Goal: Task Accomplishment & Management: Manage account settings

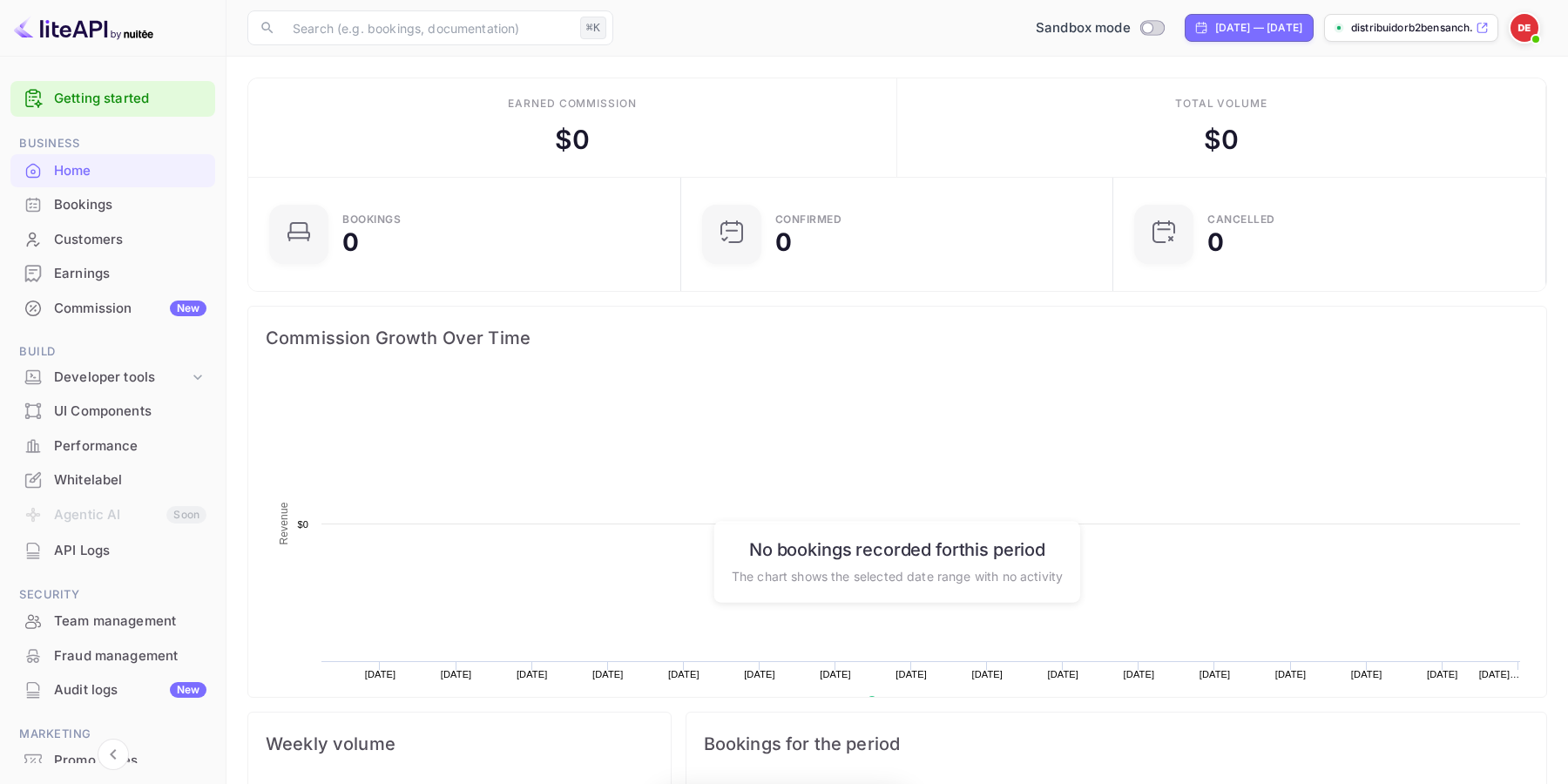
scroll to position [283, 422]
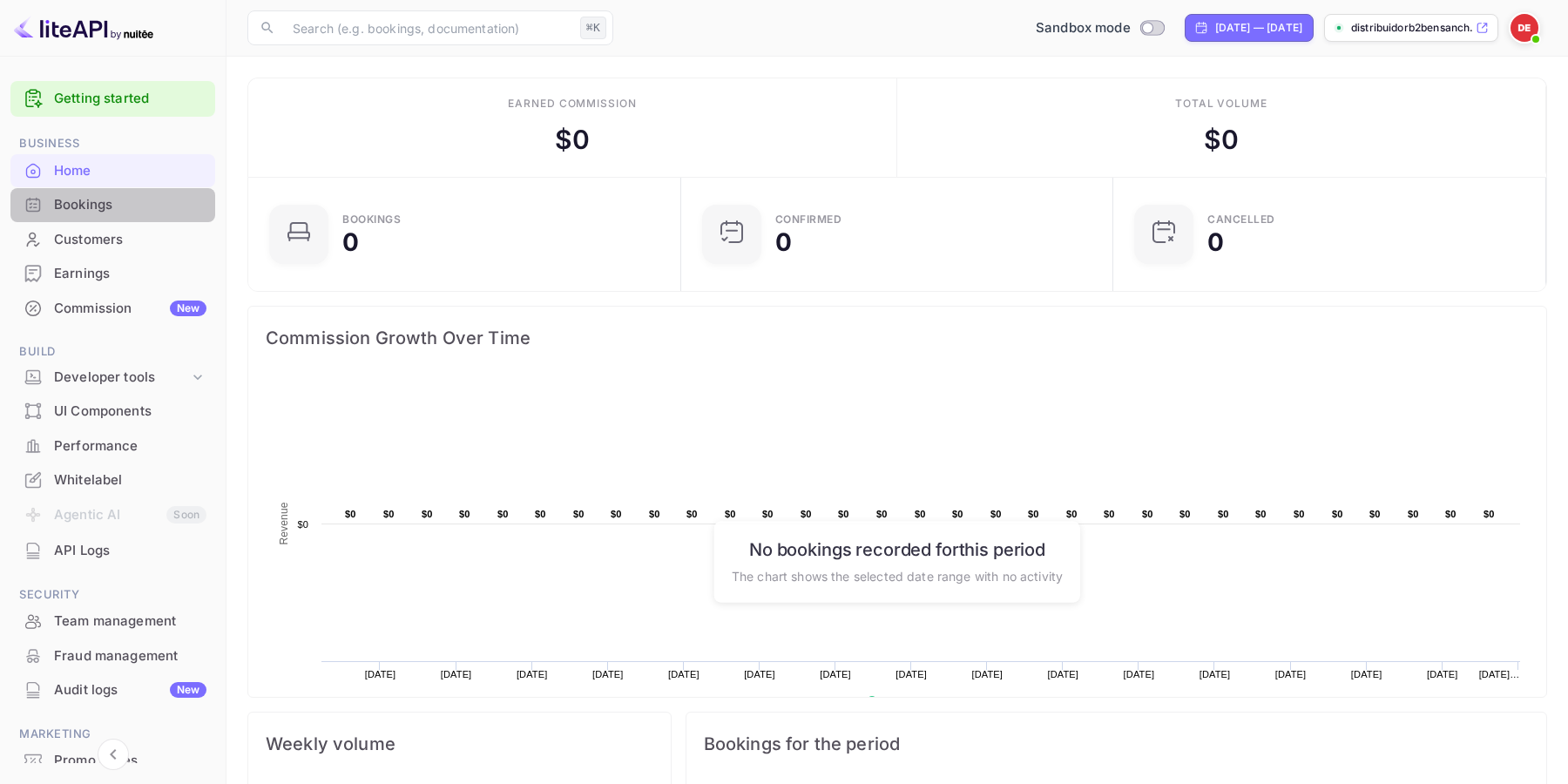
click at [123, 213] on div "Bookings" at bounding box center [130, 205] width 152 height 20
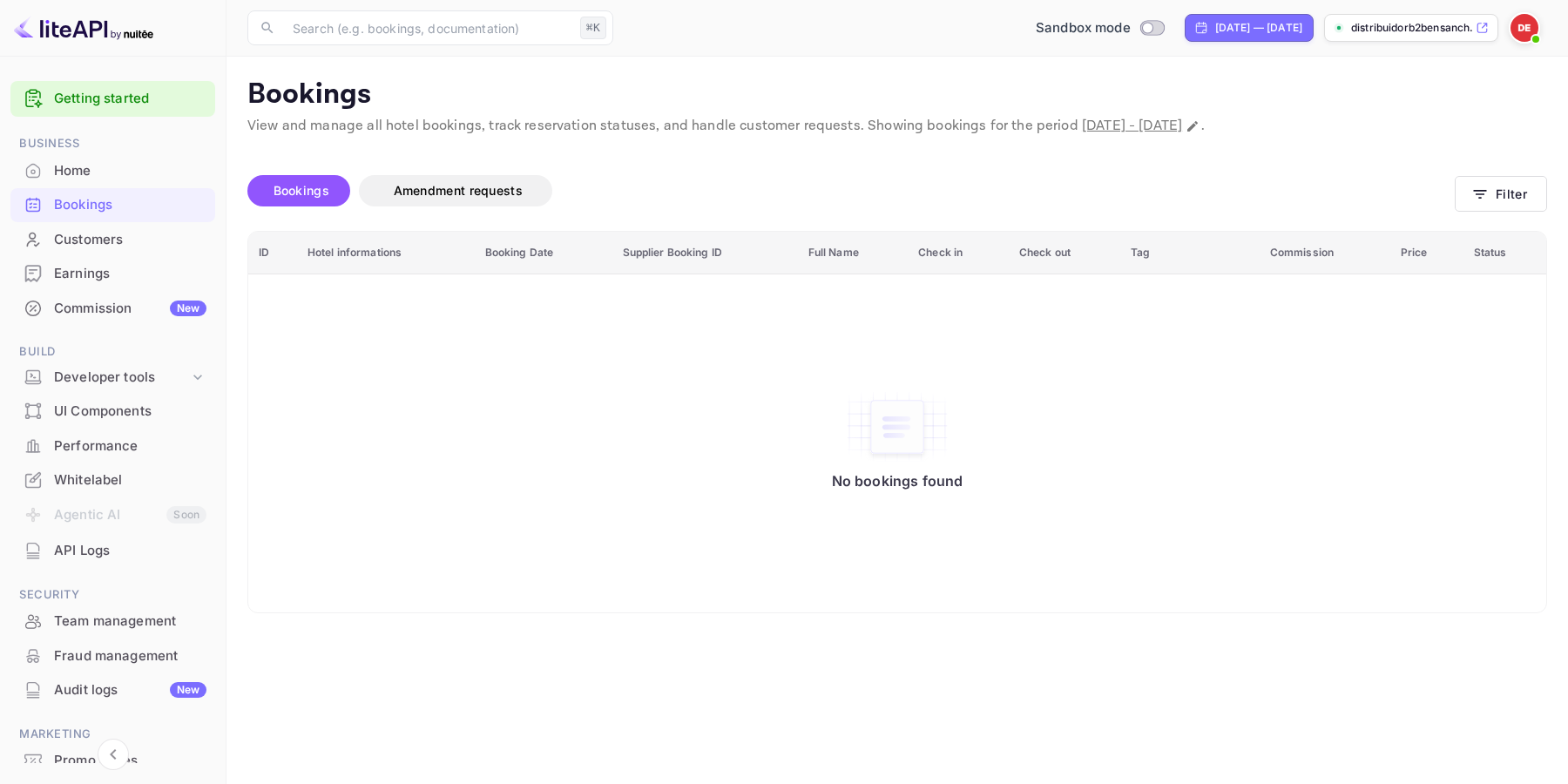
click at [128, 242] on div "Customers" at bounding box center [130, 241] width 152 height 20
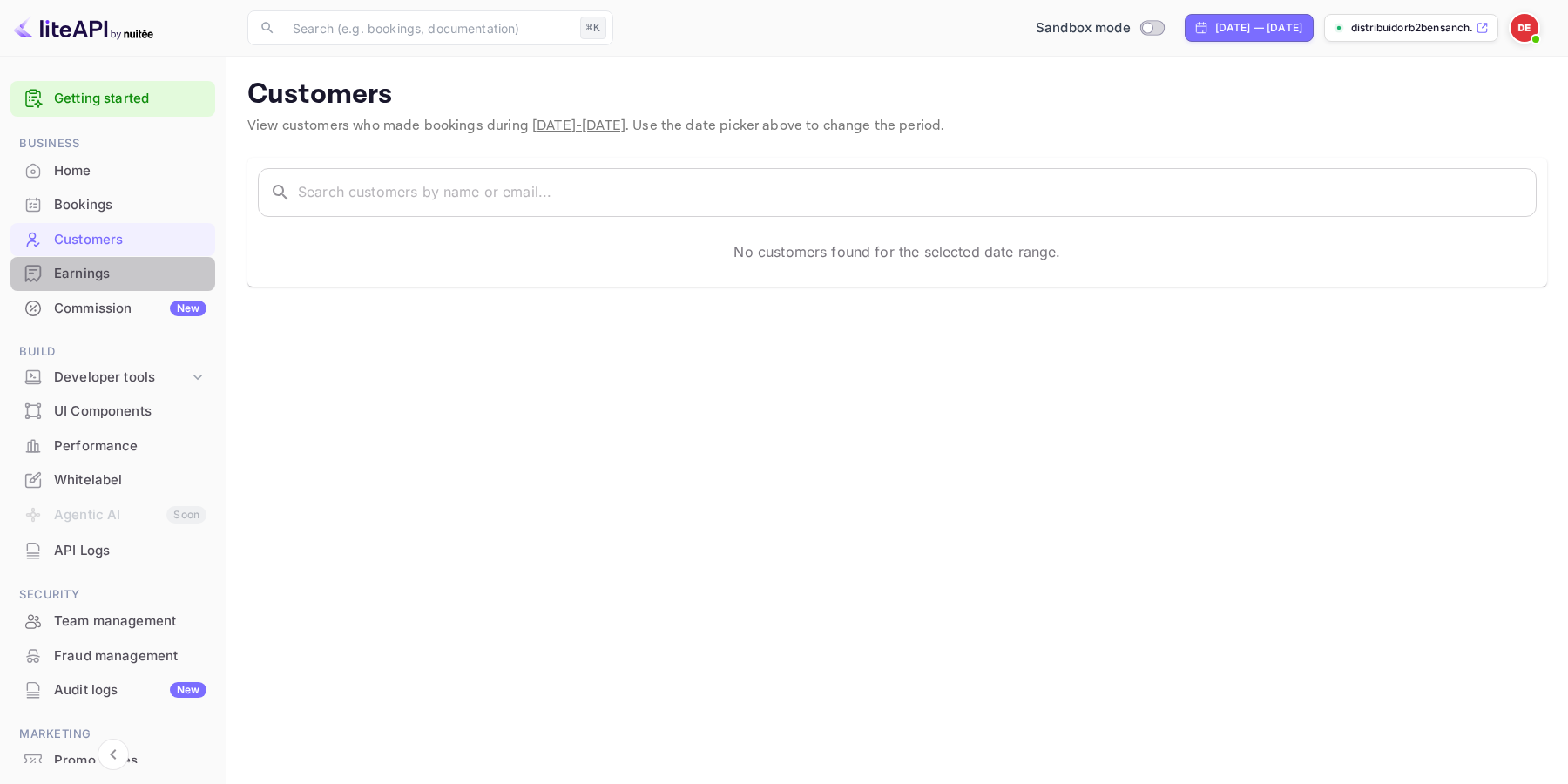
click at [124, 268] on div "Earnings" at bounding box center [130, 274] width 152 height 20
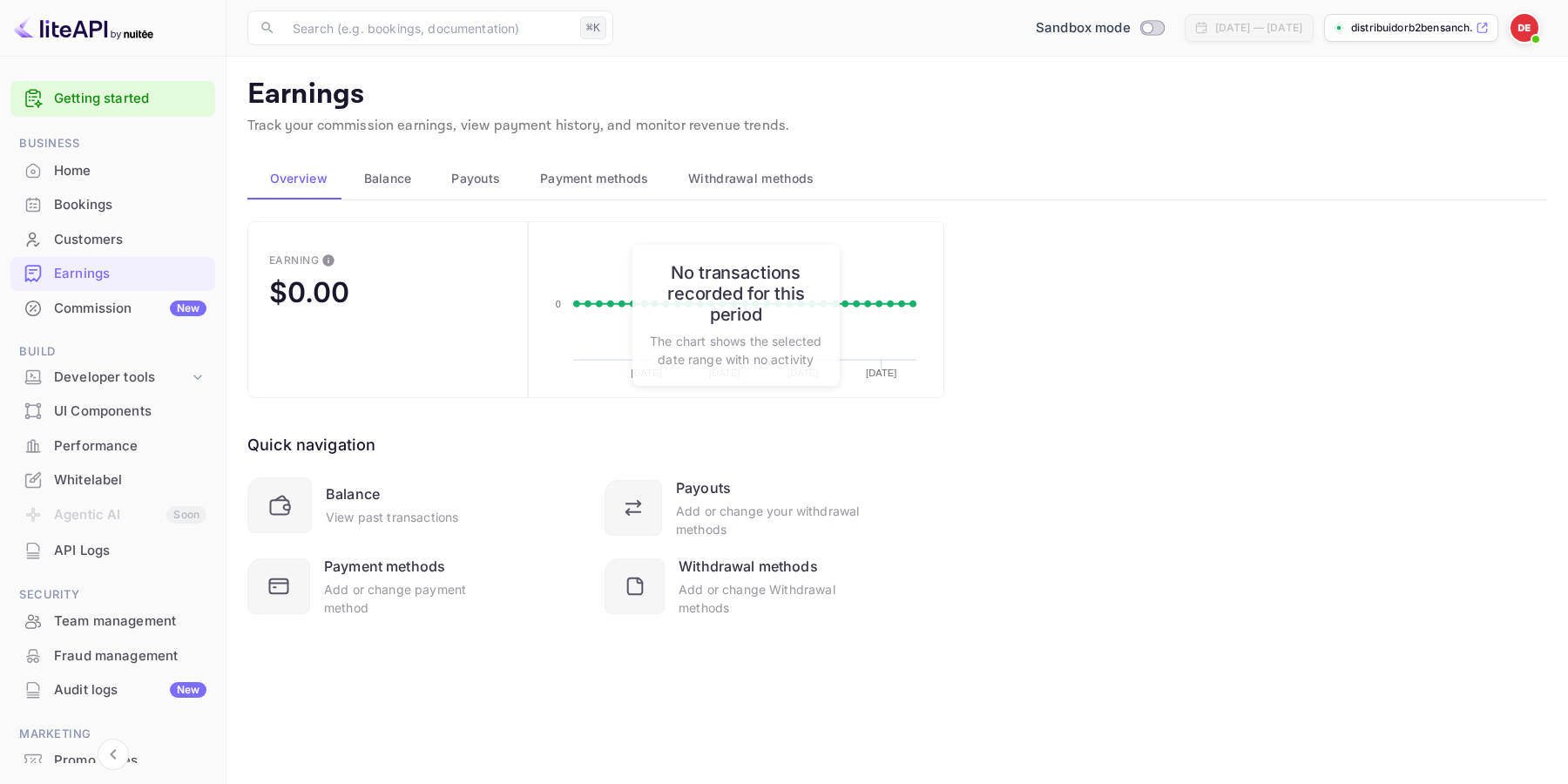
click at [749, 176] on span "Withdrawal methods" at bounding box center [751, 178] width 125 height 21
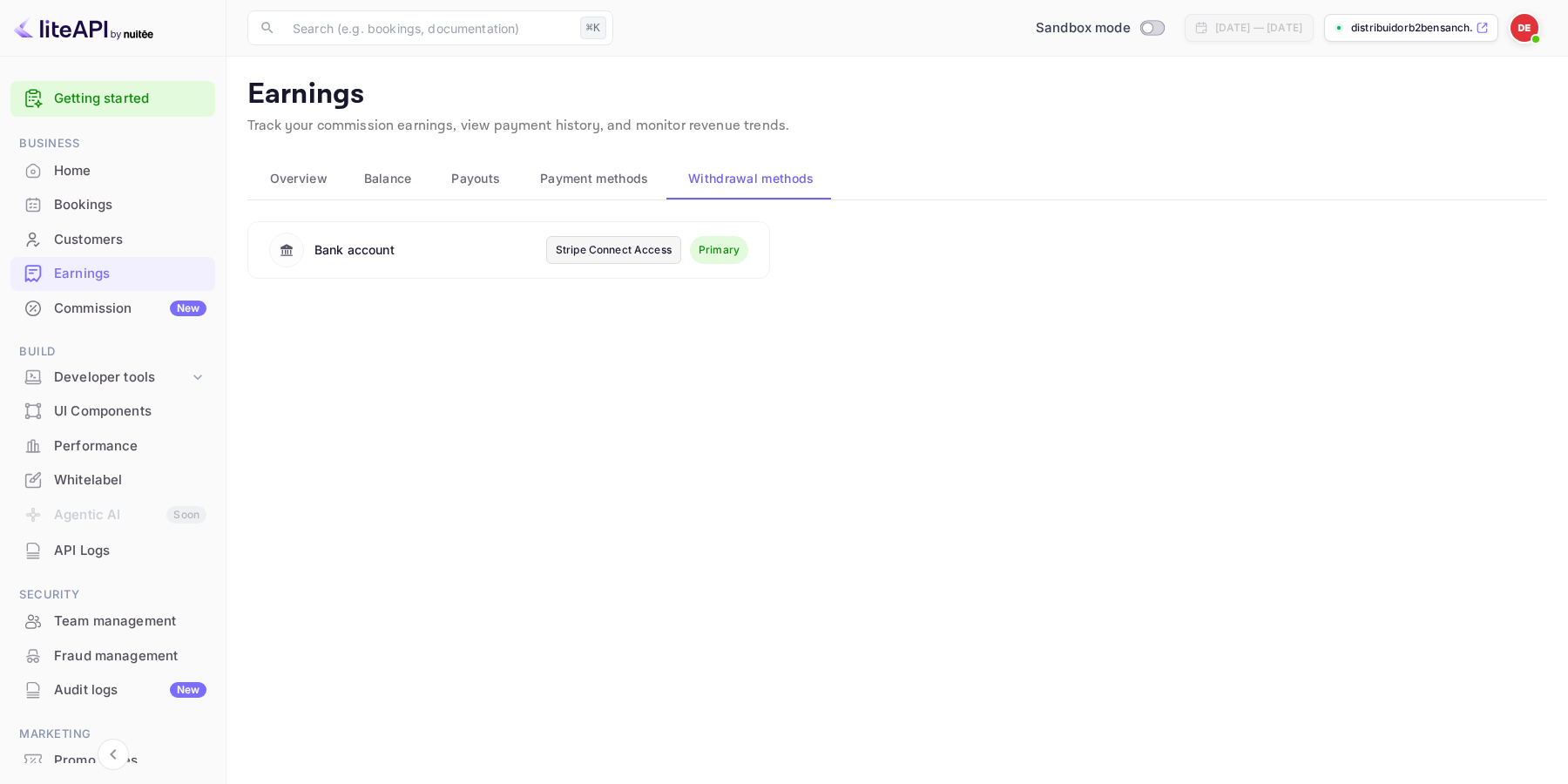
click at [642, 246] on div "Stripe Connect Access" at bounding box center [613, 250] width 116 height 16
click at [1527, 27] on img at bounding box center [1524, 28] width 28 height 28
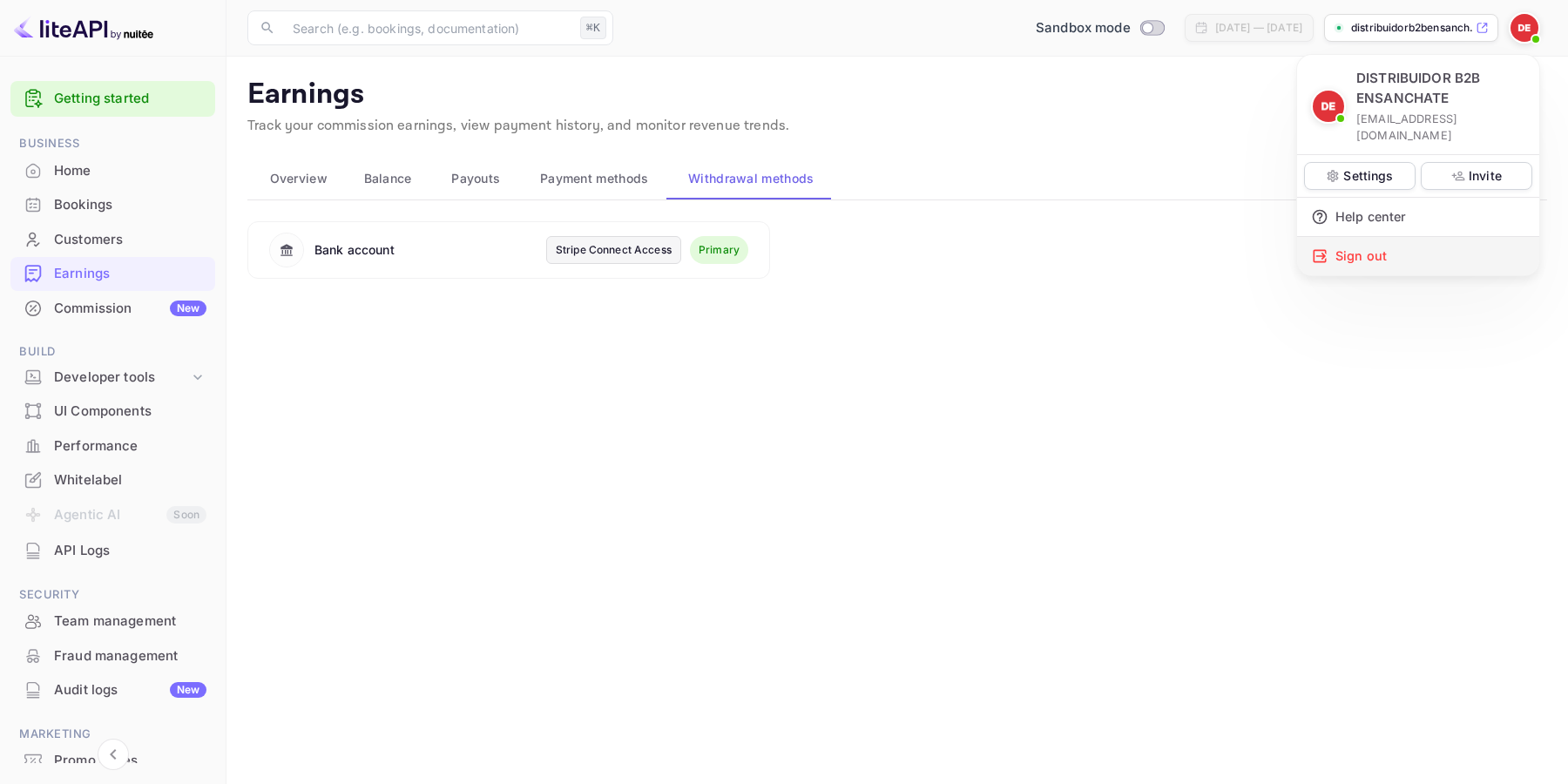
click at [1363, 241] on div "Sign out" at bounding box center [1418, 255] width 242 height 38
